Goal: Task Accomplishment & Management: Use online tool/utility

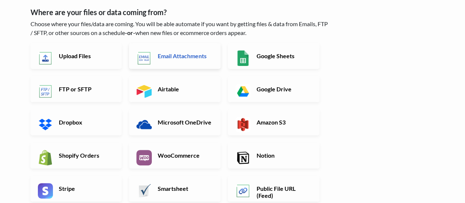
scroll to position [40, 0]
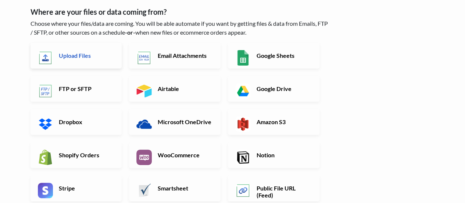
click at [86, 58] on h6 "Upload Files" at bounding box center [86, 55] width 58 height 7
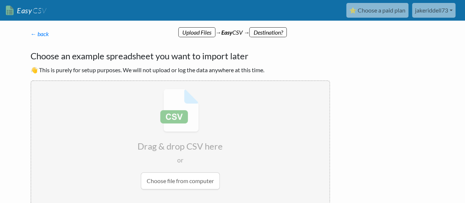
click at [164, 178] on input "file" at bounding box center [180, 139] width 298 height 116
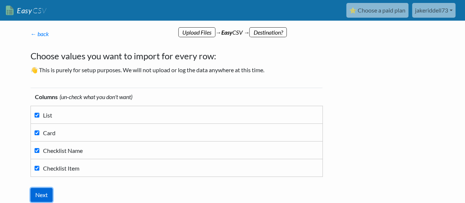
click at [38, 195] on input "Next" at bounding box center [42, 195] width 22 height 14
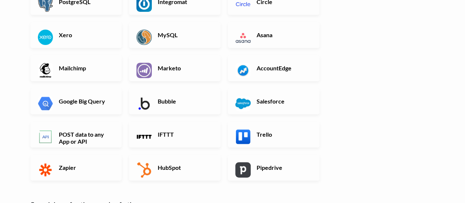
scroll to position [228, 0]
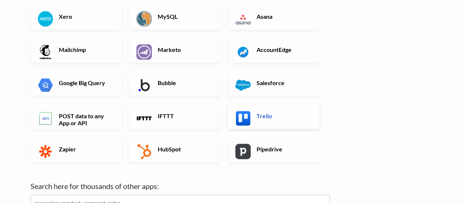
click at [262, 115] on h6 "Trello" at bounding box center [284, 115] width 58 height 7
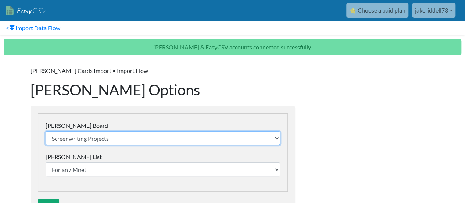
click at [274, 135] on select "Screenwriting Projects Meal Planning All In One Task Tracker Back From The Dead…" at bounding box center [163, 138] width 235 height 14
select select "67600713ab8e522b6f3e7990"
click at [46, 131] on select "Screenwriting Projects Meal Planning All In One Task Tracker Back From The Dead…" at bounding box center [163, 138] width 235 height 14
select select "676008031f6e0c2c3ef5d523"
click at [270, 139] on select "Screenwriting Projects Meal Planning All In One Task Tracker Back From The Dead…" at bounding box center [163, 138] width 235 height 14
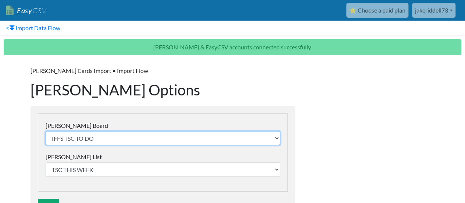
click at [220, 132] on select "Screenwriting Projects Meal Planning All In One Task Tracker Back From The Dead…" at bounding box center [163, 138] width 235 height 14
click at [271, 136] on select "Screenwriting Projects Meal Planning All In One Task Tracker Back From The Dead…" at bounding box center [163, 138] width 235 height 14
select select "68b69ad4eaf80b5d8ac7ee21"
click at [46, 131] on select "Screenwriting Projects Meal Planning All In One Task Tracker Back From The Dead…" at bounding box center [163, 138] width 235 height 14
select select "68b74ec276c28f94f2482b3f"
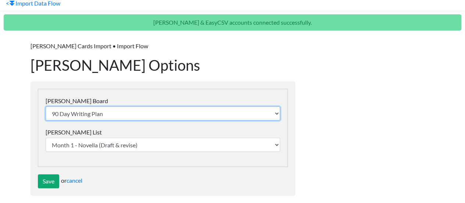
scroll to position [30, 0]
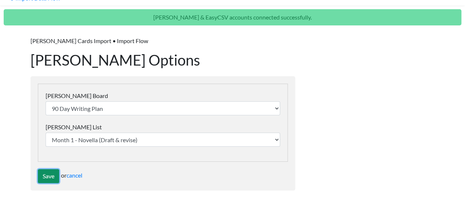
click at [46, 175] on input "Save" at bounding box center [48, 176] width 21 height 14
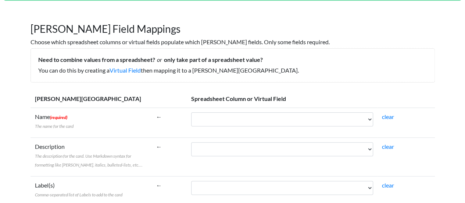
scroll to position [62, 0]
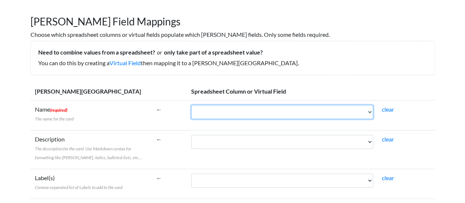
click at [371, 113] on select "List Card Checklist Name Checklist Item" at bounding box center [282, 112] width 182 height 14
select select "cr_750667"
click at [191, 105] on select "List Card Checklist Name Checklist Item" at bounding box center [282, 112] width 182 height 14
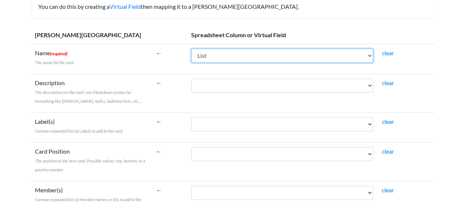
scroll to position [118, 0]
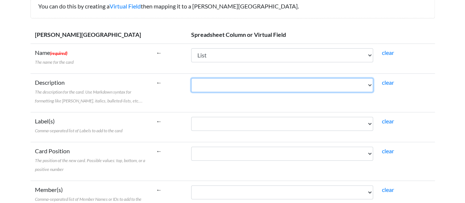
click at [368, 85] on select "List Card Checklist Name Checklist Item" at bounding box center [282, 85] width 182 height 14
select select "cr_750668"
click at [191, 78] on select "List Card Checklist Name Checklist Item" at bounding box center [282, 85] width 182 height 14
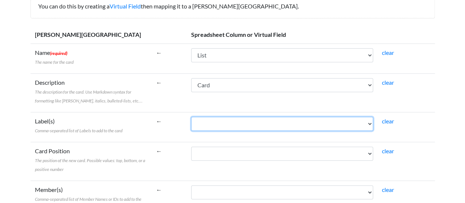
click at [368, 126] on select "List Card Checklist Name Checklist Item" at bounding box center [282, 124] width 182 height 14
select select "cr_750669"
click at [191, 117] on select "List Card Checklist Name Checklist Item" at bounding box center [282, 124] width 182 height 14
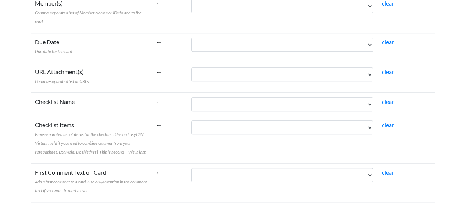
scroll to position [302, 0]
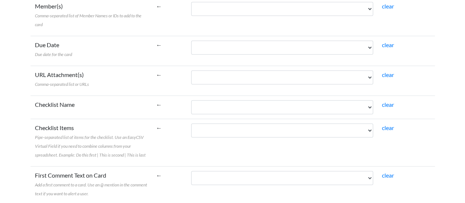
click at [373, 103] on td "List Card Checklist Name Checklist Item" at bounding box center [282, 106] width 191 height 23
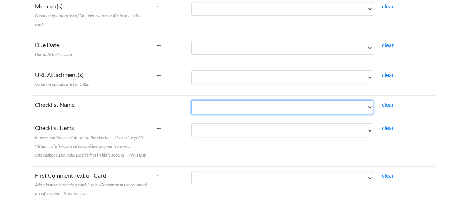
click at [368, 103] on select "List Card Checklist Name Checklist Item" at bounding box center [282, 107] width 182 height 14
select select "cr_750669"
click at [191, 100] on select "List Card Checklist Name Checklist Item" at bounding box center [282, 107] width 182 height 14
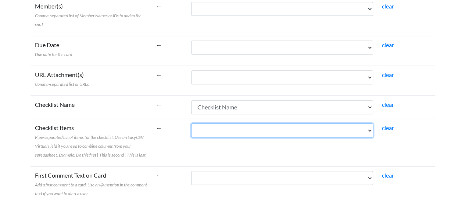
click at [370, 129] on select "List Card Checklist Name Checklist Item" at bounding box center [282, 130] width 182 height 14
select select "cr_750670"
click at [191, 123] on select "List Card Checklist Name Checklist Item" at bounding box center [282, 130] width 182 height 14
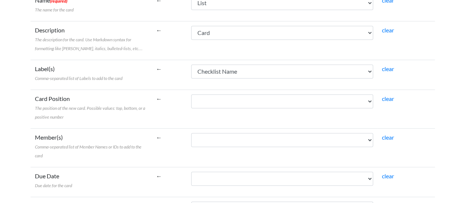
scroll to position [171, 0]
click at [385, 65] on link "clear" at bounding box center [388, 68] width 12 height 7
select select
click at [391, 31] on link "clear" at bounding box center [388, 29] width 12 height 7
select select
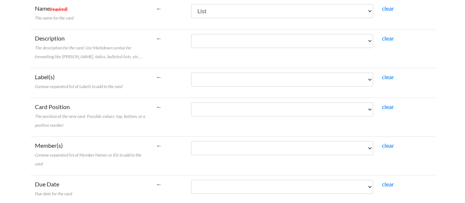
scroll to position [163, 0]
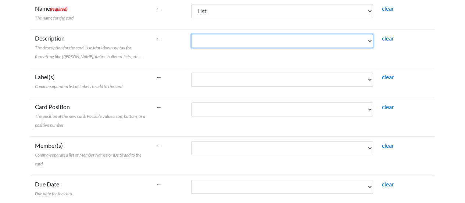
click at [367, 38] on select "List Card Checklist Name Checklist Item" at bounding box center [282, 41] width 182 height 14
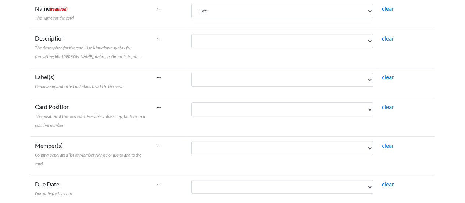
click at [146, 43] on label "Description The description for the card. Use Markdown syntax for formatting li…" at bounding box center [91, 47] width 113 height 26
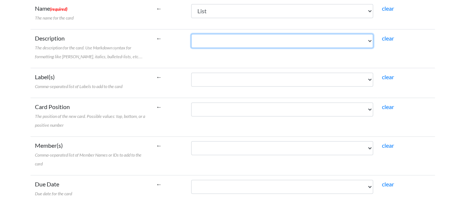
click at [191, 43] on select "List Card Checklist Name Checklist Item" at bounding box center [282, 41] width 182 height 14
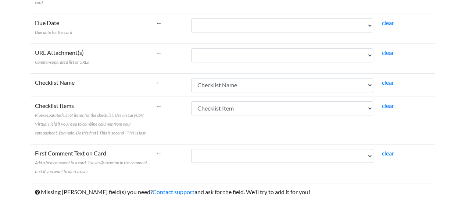
scroll to position [346, 0]
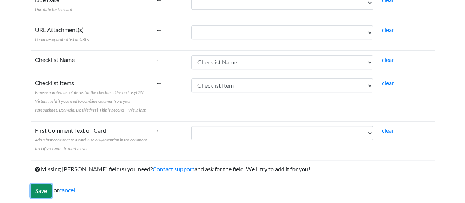
click at [39, 184] on input "Save" at bounding box center [41, 190] width 21 height 14
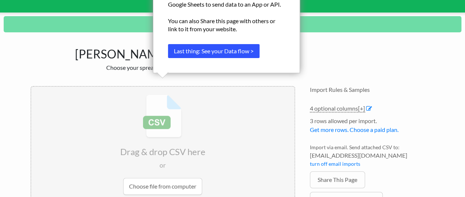
scroll to position [131, 0]
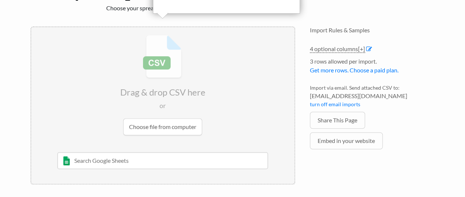
click at [165, 127] on input "file" at bounding box center [162, 85] width 263 height 116
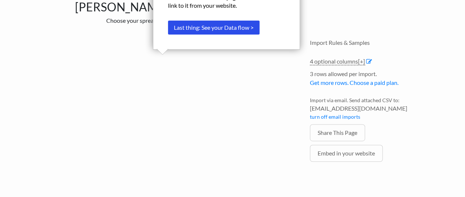
scroll to position [94, 0]
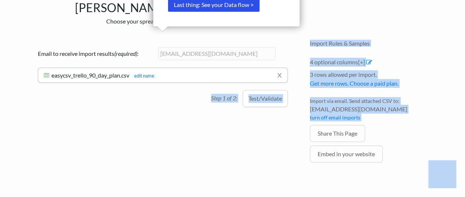
drag, startPoint x: 165, startPoint y: 127, endPoint x: 227, endPoint y: 151, distance: 66.5
click at [227, 151] on body "Easy CSV ⭐ Choose a paid plan jakeriddell73 Jakeriddell73 All Flows All CSV Gen…" at bounding box center [232, 49] width 465 height 286
click at [252, 98] on button "Test/Validate" at bounding box center [265, 98] width 45 height 17
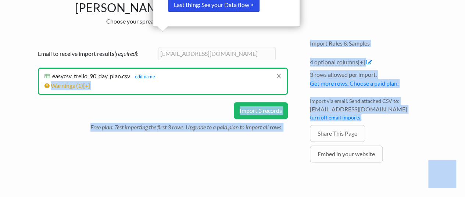
click at [256, 111] on button "Import 3 records" at bounding box center [261, 110] width 54 height 17
